Goal: Information Seeking & Learning: Learn about a topic

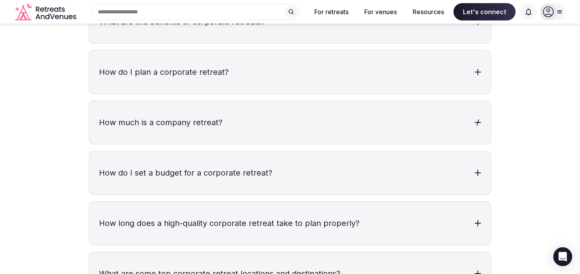
scroll to position [2500, 0]
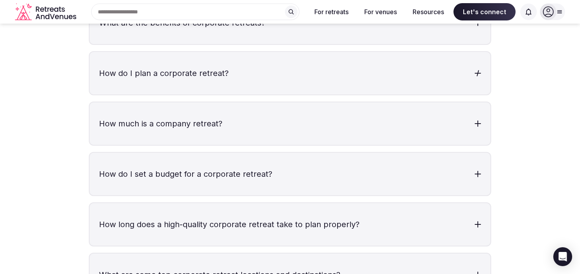
click at [304, 58] on h3 "How do I plan a corporate retreat?" at bounding box center [290, 73] width 401 height 42
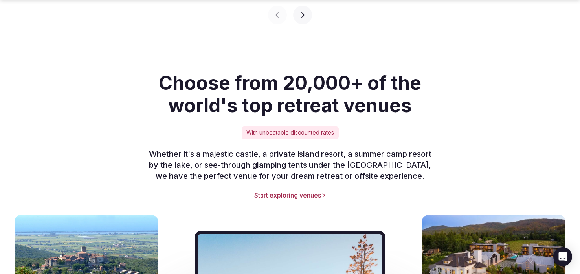
scroll to position [1048, 0]
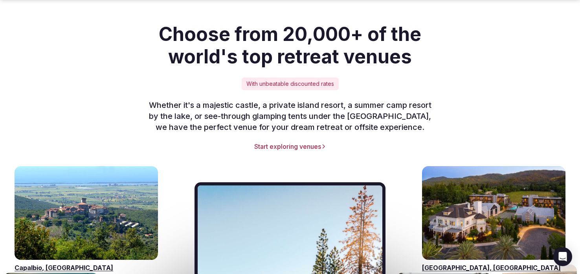
click at [283, 142] on link "Start exploring venues" at bounding box center [290, 146] width 480 height 9
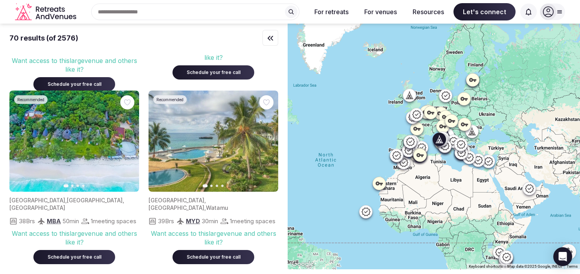
scroll to position [1686, 0]
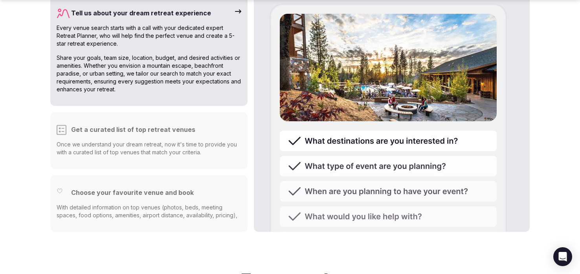
scroll to position [2011, 0]
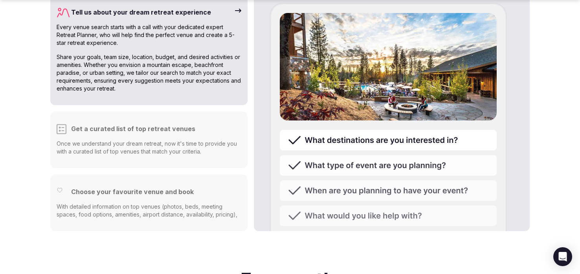
click at [337, 144] on img at bounding box center [388, 170] width 237 height 334
click at [333, 147] on img at bounding box center [388, 170] width 237 height 334
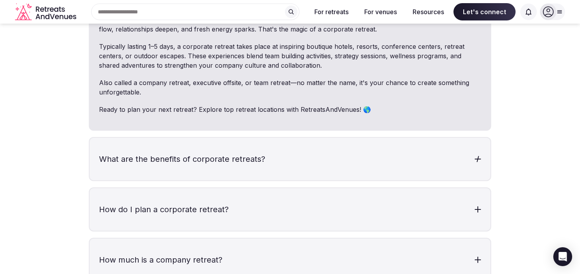
scroll to position [2364, 0]
click at [164, 142] on h3 "What are the benefits of corporate retreats?" at bounding box center [290, 159] width 401 height 42
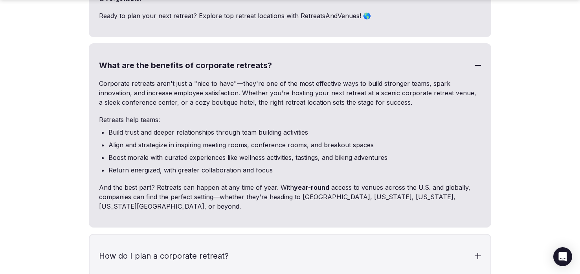
scroll to position [2511, 0]
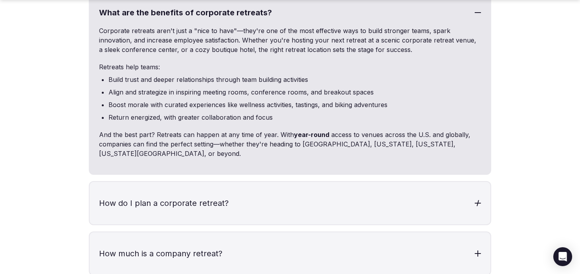
click at [129, 182] on h3 "How do I plan a corporate retreat?" at bounding box center [290, 203] width 401 height 42
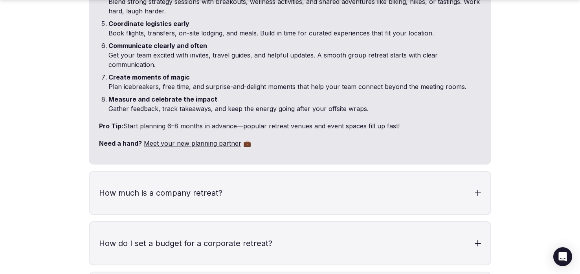
scroll to position [2856, 0]
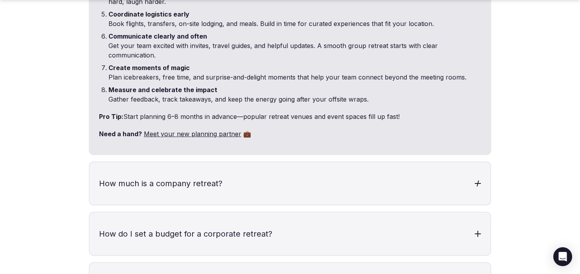
click at [169, 163] on h3 "How much is a company retreat?" at bounding box center [290, 183] width 401 height 42
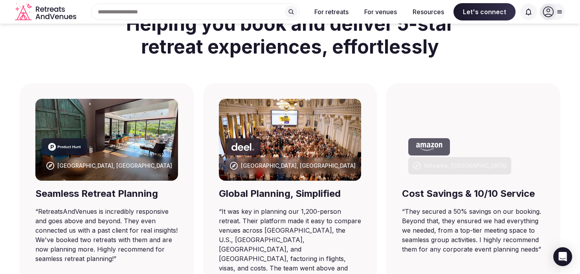
scroll to position [0, 0]
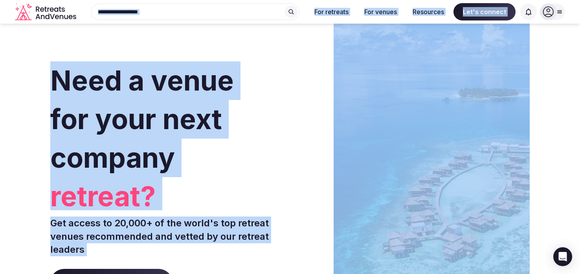
copy link "Start exploring venues"
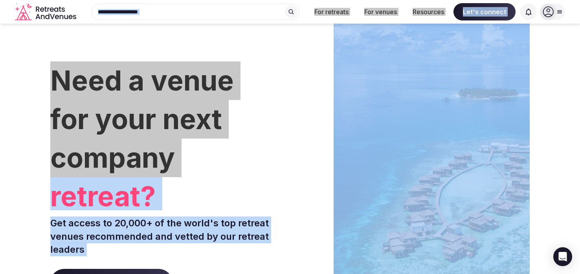
click at [272, 129] on h1 "Need a venue for your next company retreat?" at bounding box center [168, 135] width 237 height 149
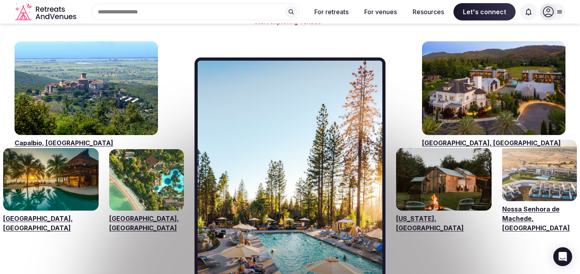
scroll to position [1167, 0]
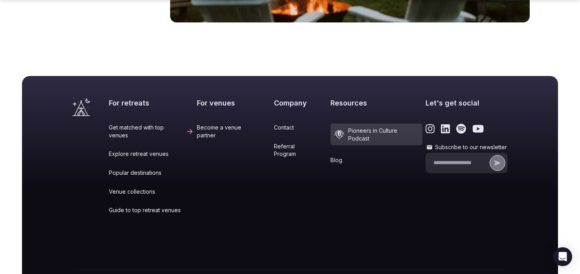
scroll to position [3852, 0]
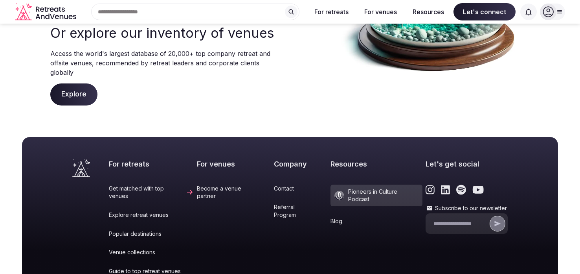
scroll to position [290, 0]
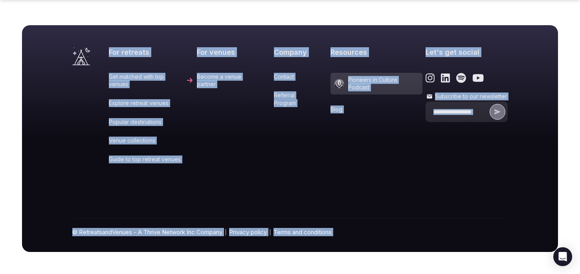
click at [280, 146] on div "Company Contact Referral Program" at bounding box center [300, 110] width 53 height 127
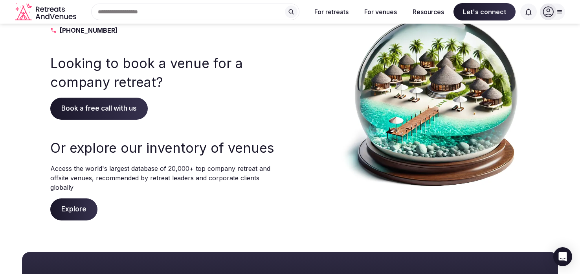
scroll to position [0, 0]
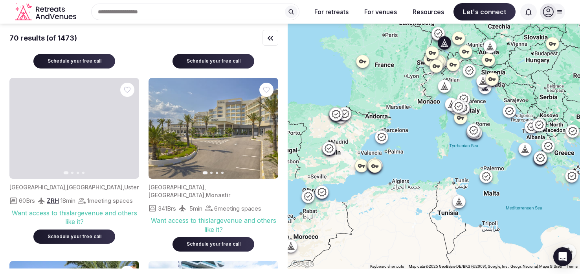
scroll to position [4364, 0]
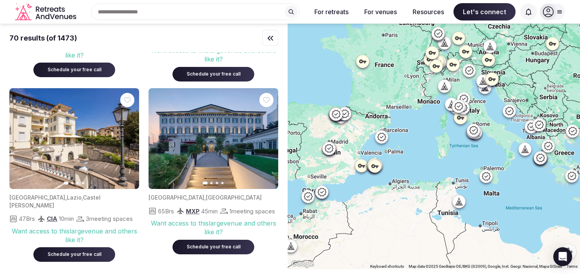
click at [131, 16] on div "Search Popular Destinations Toscana, Italy Riviera Maya, Mexico Indonesia, Bali…" at bounding box center [192, 12] width 226 height 17
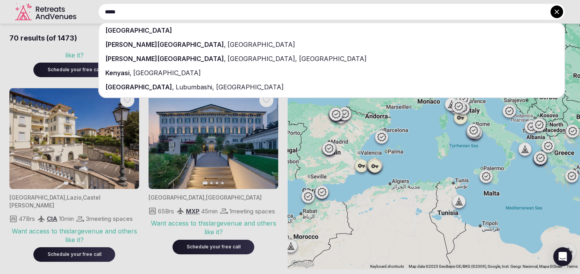
type input "*****"
click at [126, 35] on div "Kenya" at bounding box center [332, 30] width 466 height 14
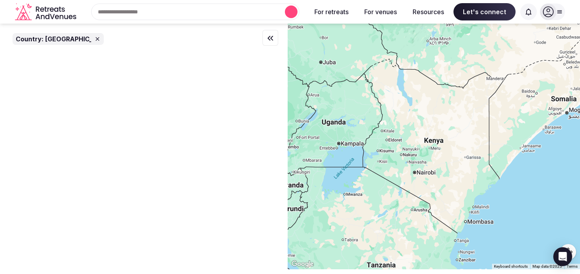
scroll to position [0, 0]
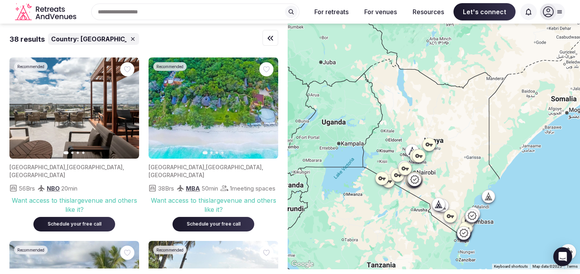
click at [158, 14] on div "Recent searches Kenya Search Popular Destinations Toscana, Italy Riviera Maya, …" at bounding box center [192, 12] width 226 height 17
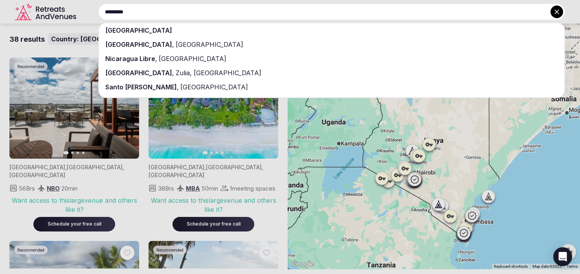
type input "*********"
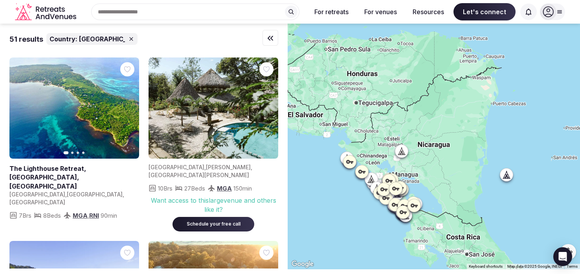
click at [136, 13] on div "Recent searches Nicaragua Kenya Search Popular Destinations Toscana, Italy Rivi…" at bounding box center [192, 12] width 226 height 17
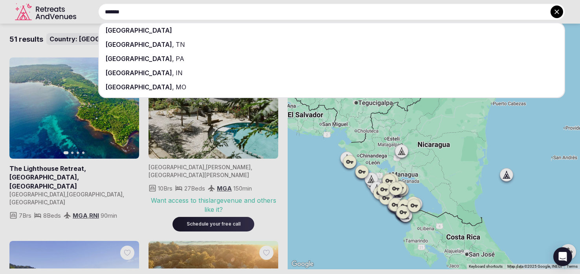
type input "*******"
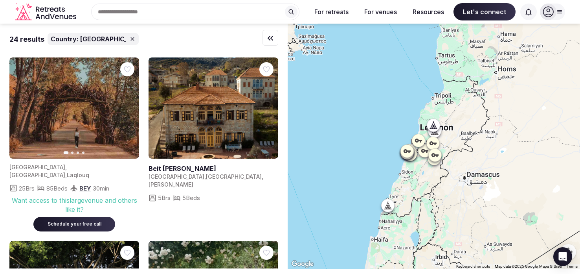
click at [159, 15] on div "Recent searches Lebanon Nicaragua Kenya Search Popular Destinations Toscana, It…" at bounding box center [192, 12] width 226 height 17
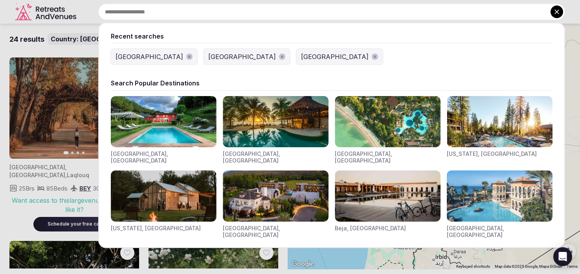
type input "*"
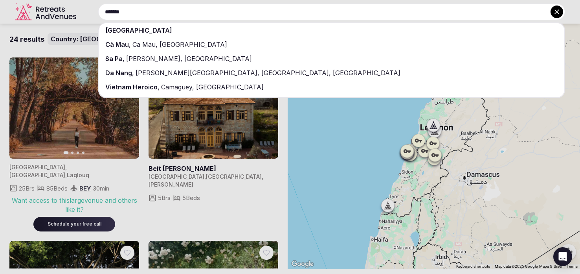
type input "*******"
